Goal: Task Accomplishment & Management: Complete application form

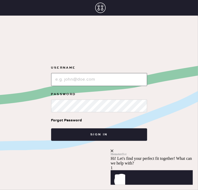
click at [81, 80] on input "loginName" at bounding box center [99, 79] width 96 height 13
paste input "[PERSON_NAME][EMAIL_ADDRESS][DOMAIN_NAME]"
type input "[PERSON_NAME][EMAIL_ADDRESS][DOMAIN_NAME]"
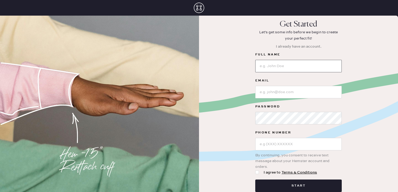
click at [270, 66] on input at bounding box center [298, 66] width 86 height 12
click at [244, 70] on div "Get Started Let's get some info before we begin to create your perfect fit! I a…" at bounding box center [298, 111] width 199 height 183
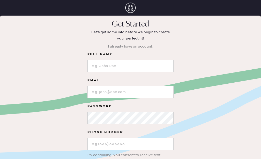
click at [230, 81] on div "Get Started Let's get some info before we begin to create your perfect fit! I a…" at bounding box center [130, 111] width 261 height 183
